Goal: Information Seeking & Learning: Understand process/instructions

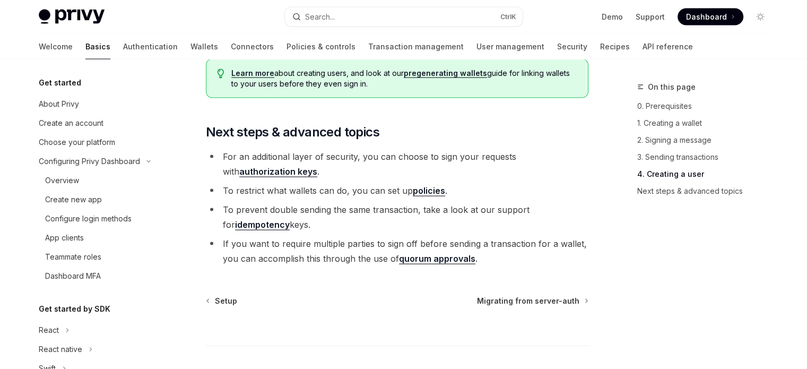
scroll to position [308, 0]
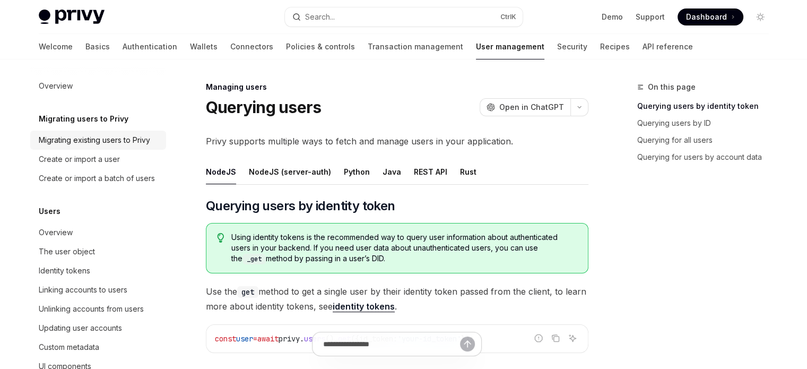
click at [80, 144] on div "Migrating existing users to Privy" at bounding box center [94, 140] width 111 height 13
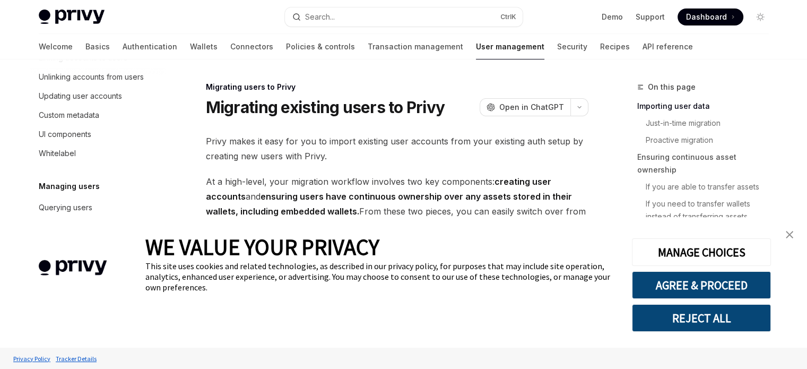
scroll to position [257, 0]
click at [781, 234] on link "close banner" at bounding box center [788, 234] width 21 height 21
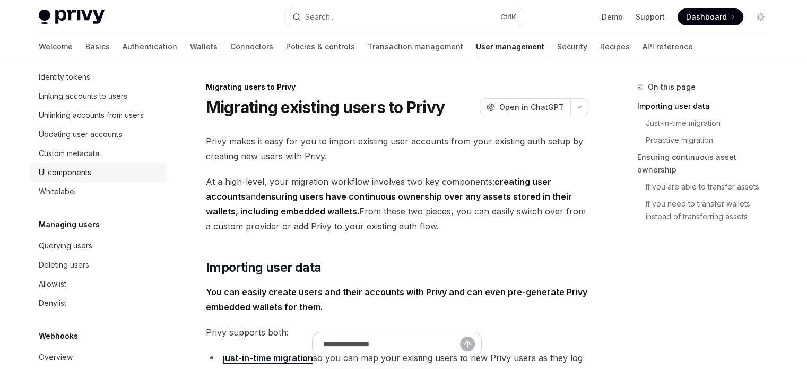
scroll to position [204, 0]
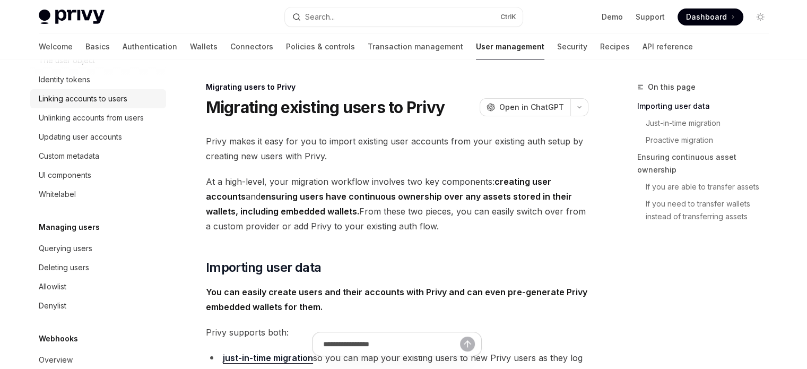
click at [117, 108] on link "Linking accounts to users" at bounding box center [98, 98] width 136 height 19
type textarea "*"
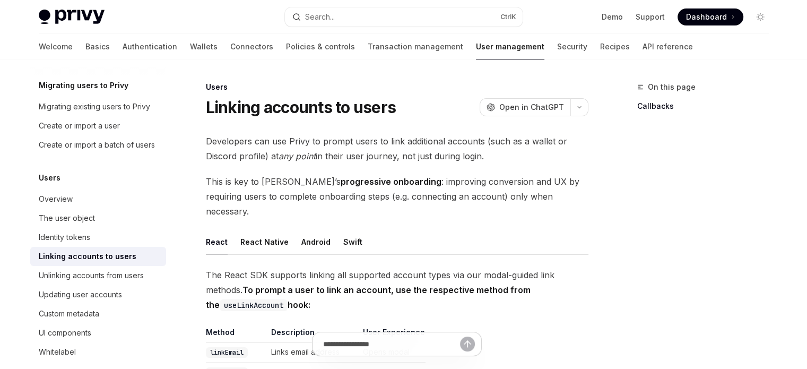
scroll to position [32, 0]
